Goal: Task Accomplishment & Management: Use online tool/utility

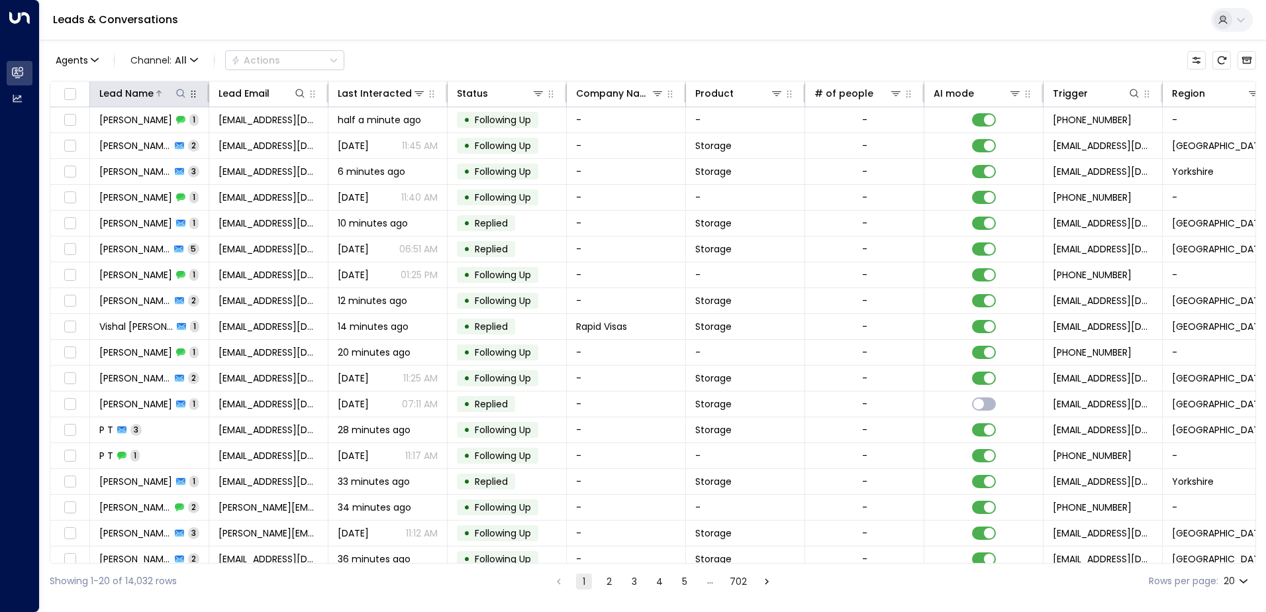
click at [176, 97] on icon at bounding box center [181, 93] width 11 height 11
type input "**********"
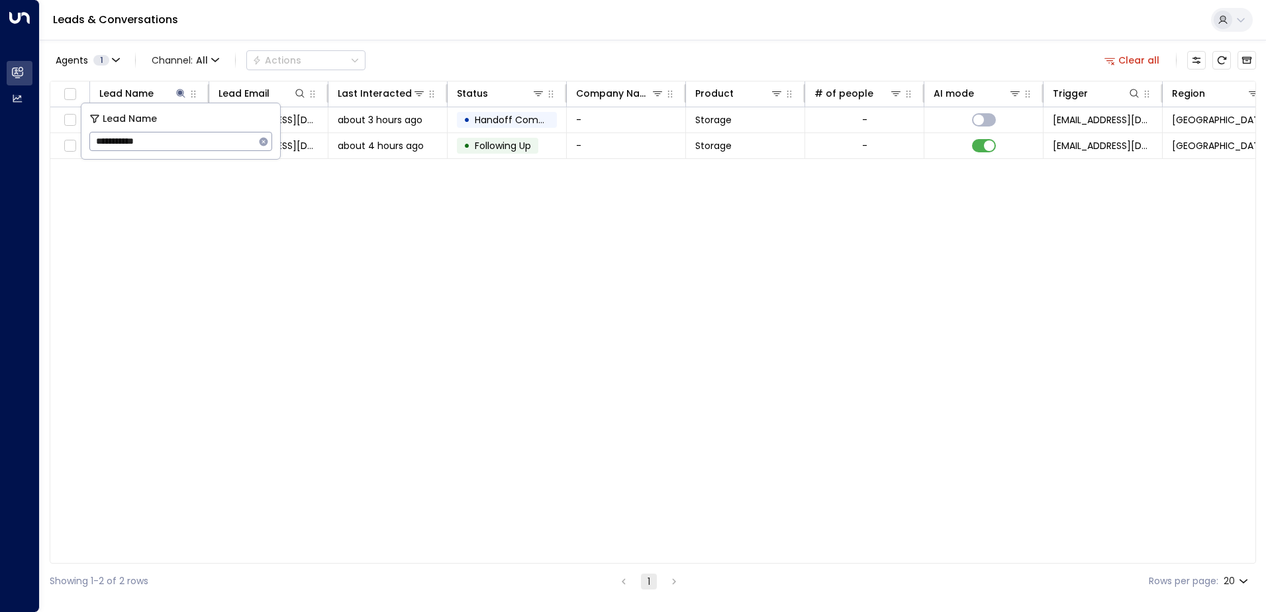
click at [439, 31] on div "Leads & Conversations" at bounding box center [653, 20] width 1227 height 40
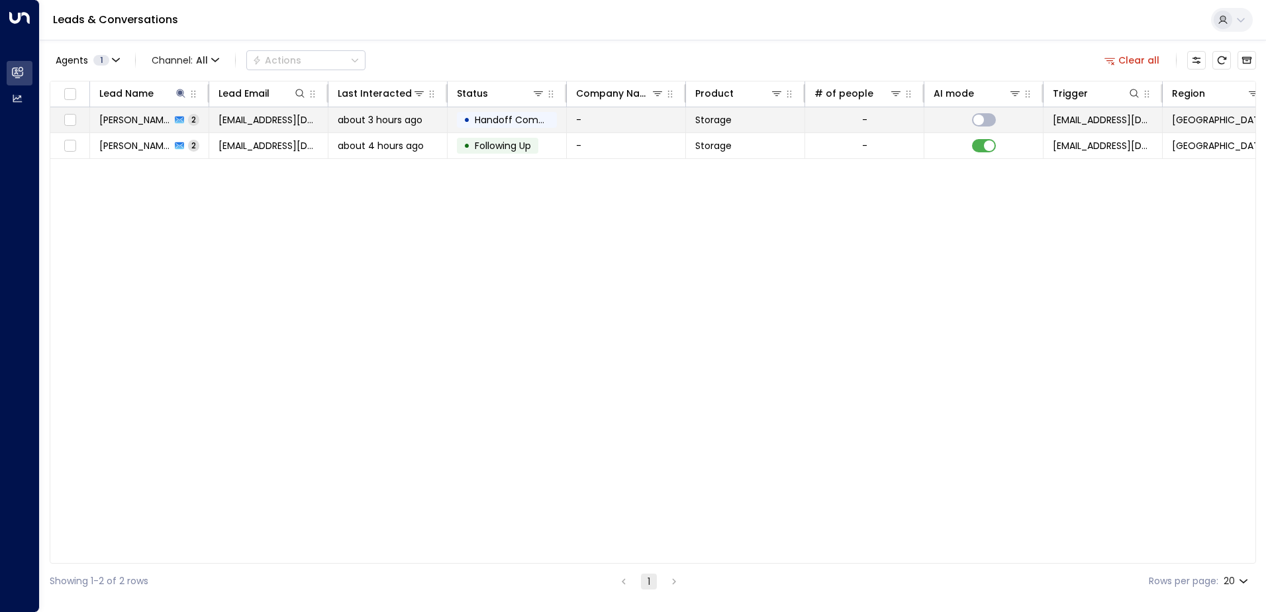
click at [119, 125] on span "[PERSON_NAME]" at bounding box center [135, 119] width 72 height 13
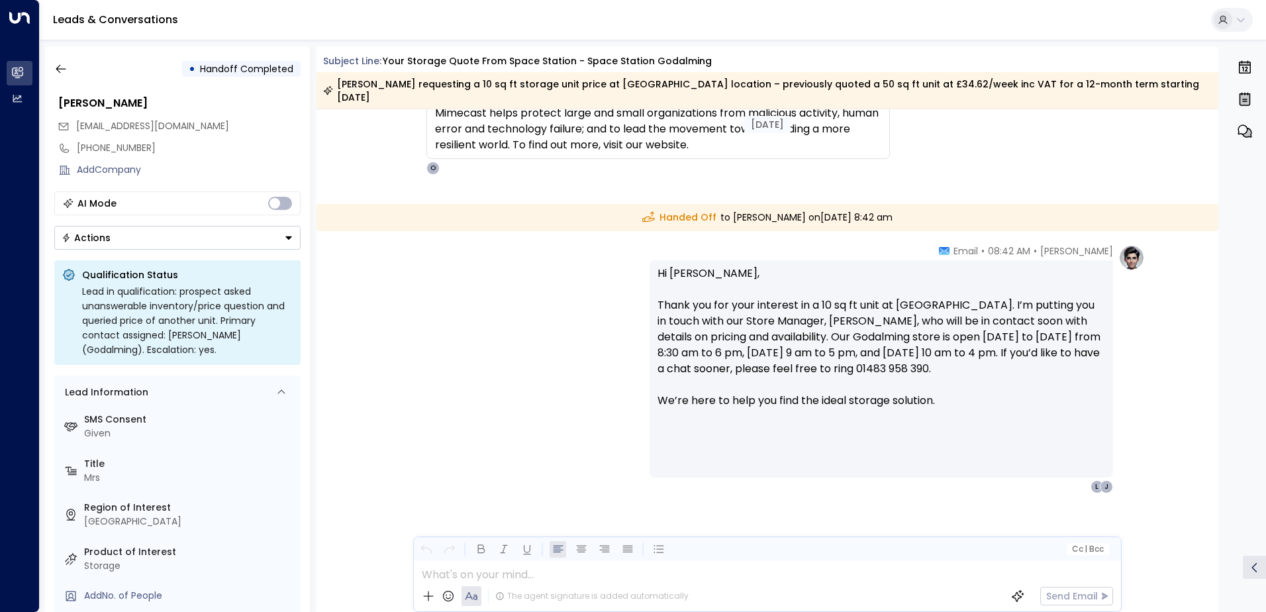
scroll to position [1087, 0]
click at [62, 66] on icon "button" at bounding box center [60, 68] width 13 height 13
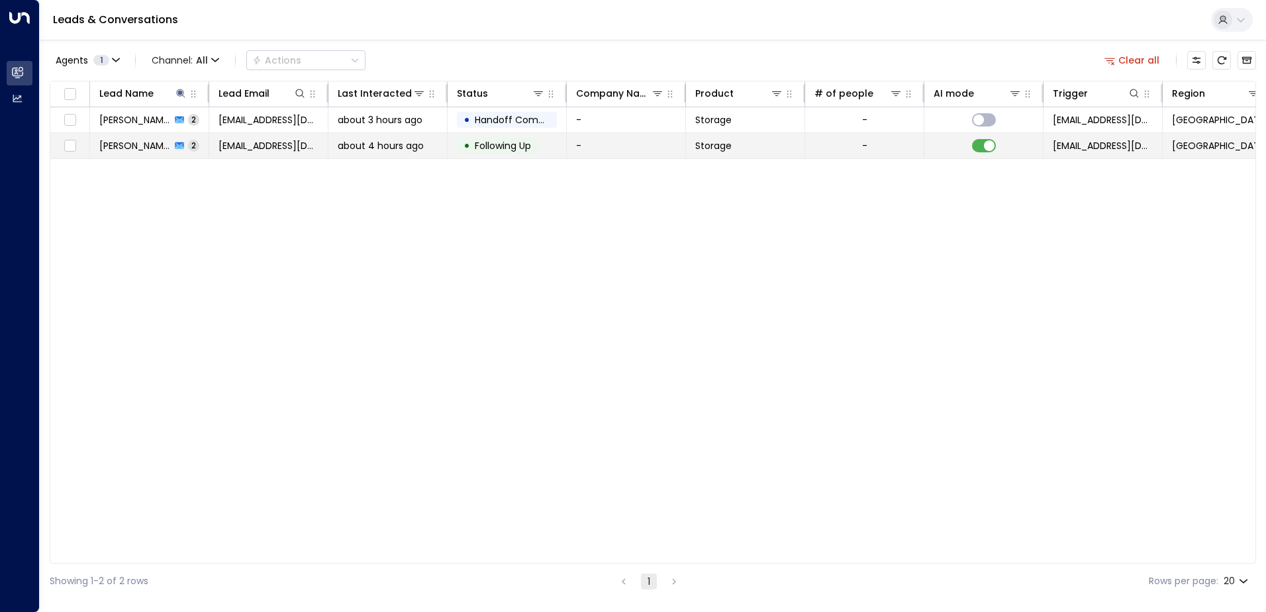
click at [256, 144] on span "[EMAIL_ADDRESS][DOMAIN_NAME]" at bounding box center [269, 145] width 100 height 13
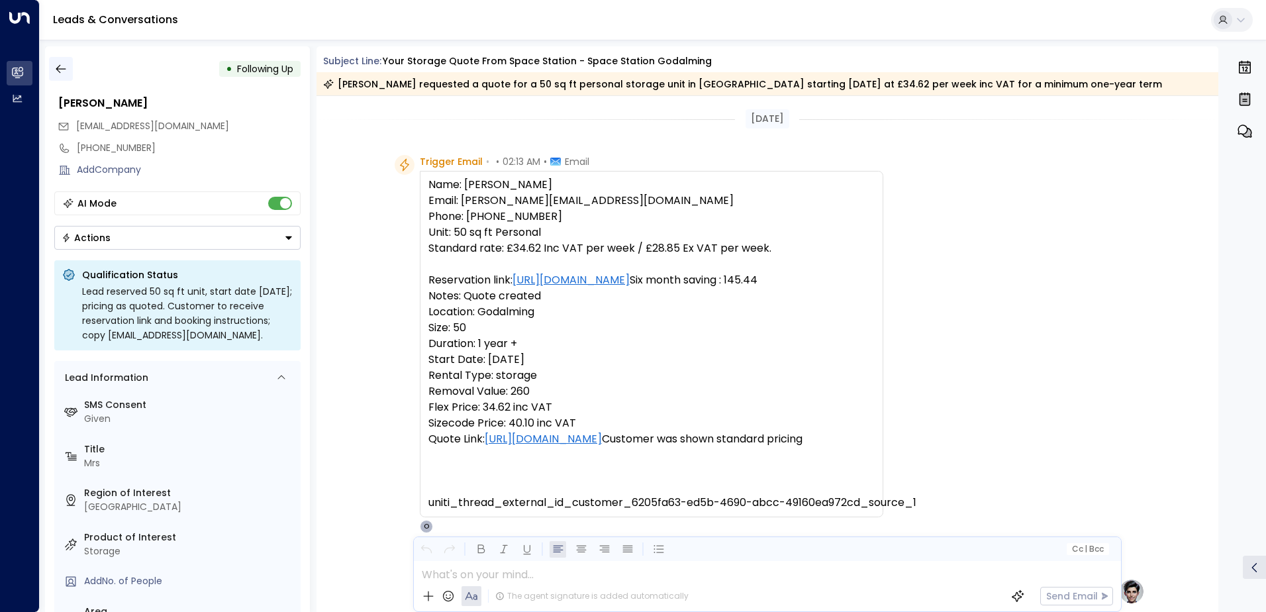
click at [71, 65] on button "button" at bounding box center [61, 69] width 24 height 24
